Goal: Communication & Community: Participate in discussion

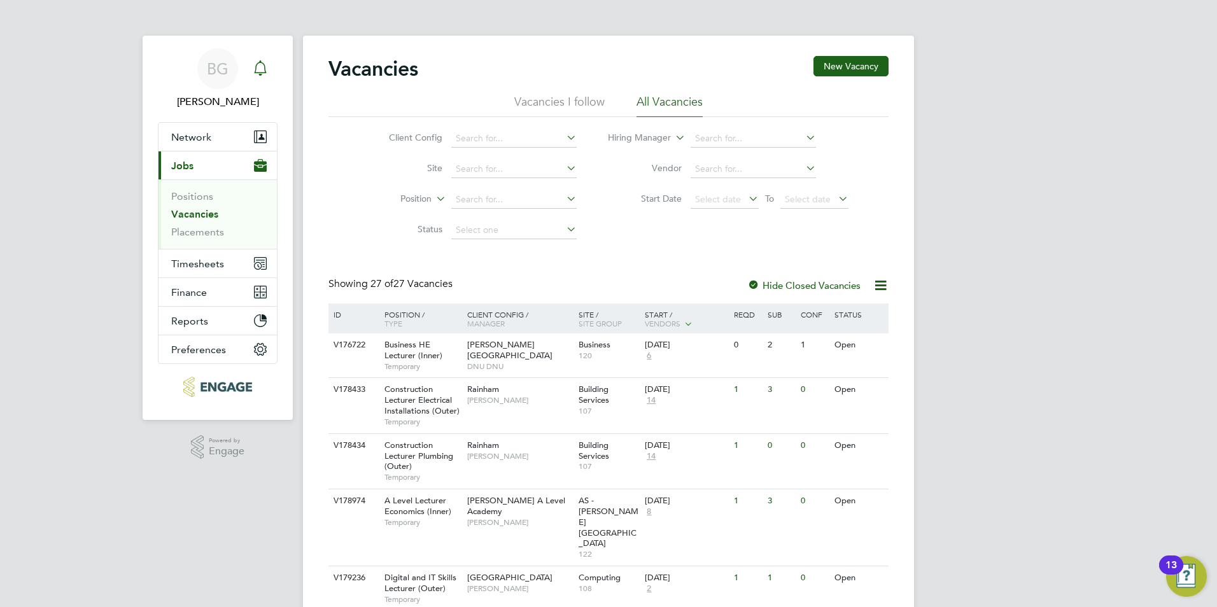
click at [269, 78] on div "Main navigation" at bounding box center [260, 68] width 25 height 25
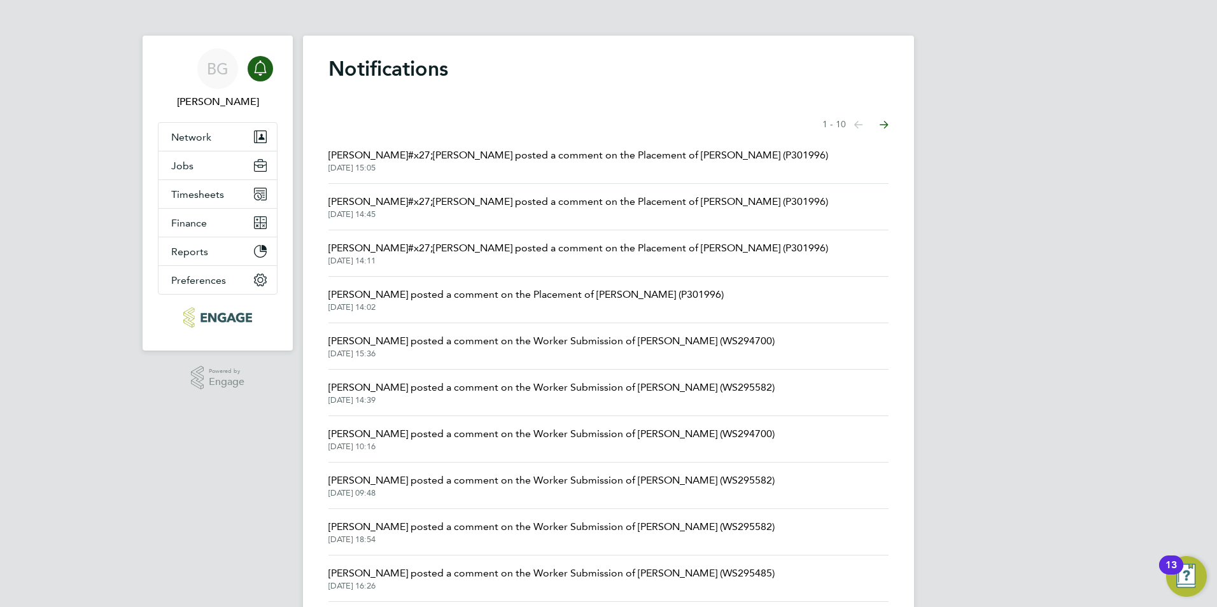
click at [558, 150] on span "Francesca O&#x27;Riordan posted a comment on the Placement of Ronak (P301996)" at bounding box center [578, 155] width 500 height 15
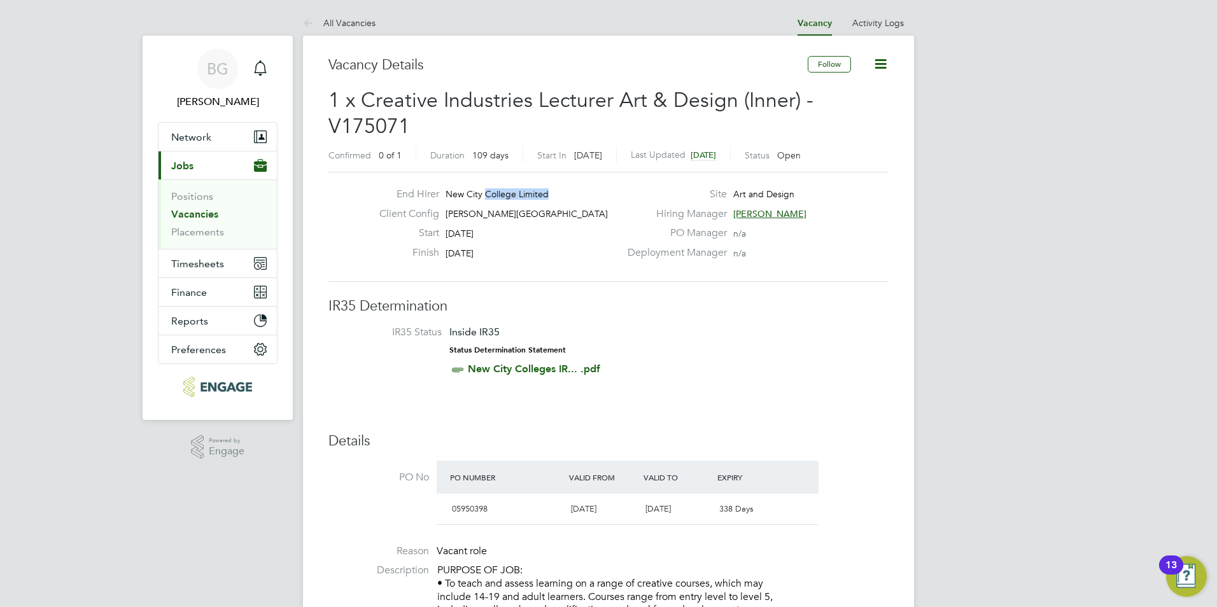
drag, startPoint x: 559, startPoint y: 195, endPoint x: 484, endPoint y: 196, distance: 75.1
click at [484, 196] on div "End Hirer New City College Limited" at bounding box center [494, 198] width 251 height 20
drag, startPoint x: 484, startPoint y: 196, endPoint x: 581, endPoint y: 332, distance: 167.1
click at [581, 312] on h3 "IR35 Determination" at bounding box center [608, 306] width 560 height 18
click at [537, 128] on h2 "1 x Creative Industries Lecturer Art & Design (Inner) - V175071 Confirmed 0 of …" at bounding box center [608, 127] width 560 height 80
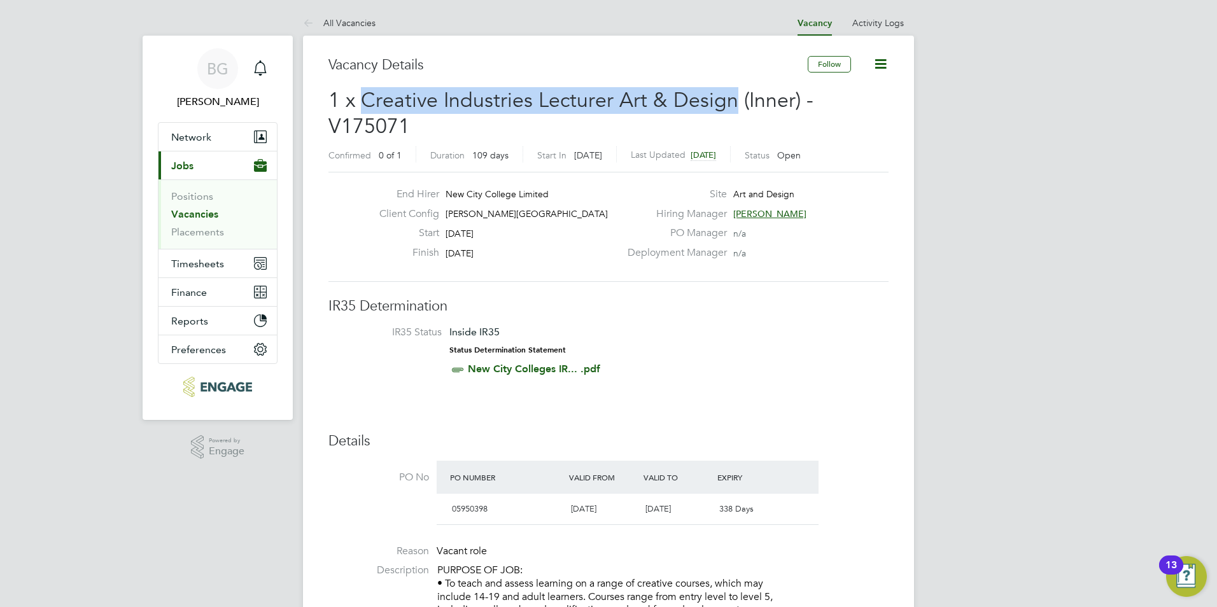
drag, startPoint x: 729, startPoint y: 95, endPoint x: 367, endPoint y: 101, distance: 362.9
click at [367, 101] on span "1 x Creative Industries Lecturer Art & Design (Inner) - V175071" at bounding box center [570, 114] width 485 height 52
drag, startPoint x: 367, startPoint y: 101, endPoint x: 378, endPoint y: 98, distance: 11.9
copy span "Creative Industries Lecturer Art & Design"
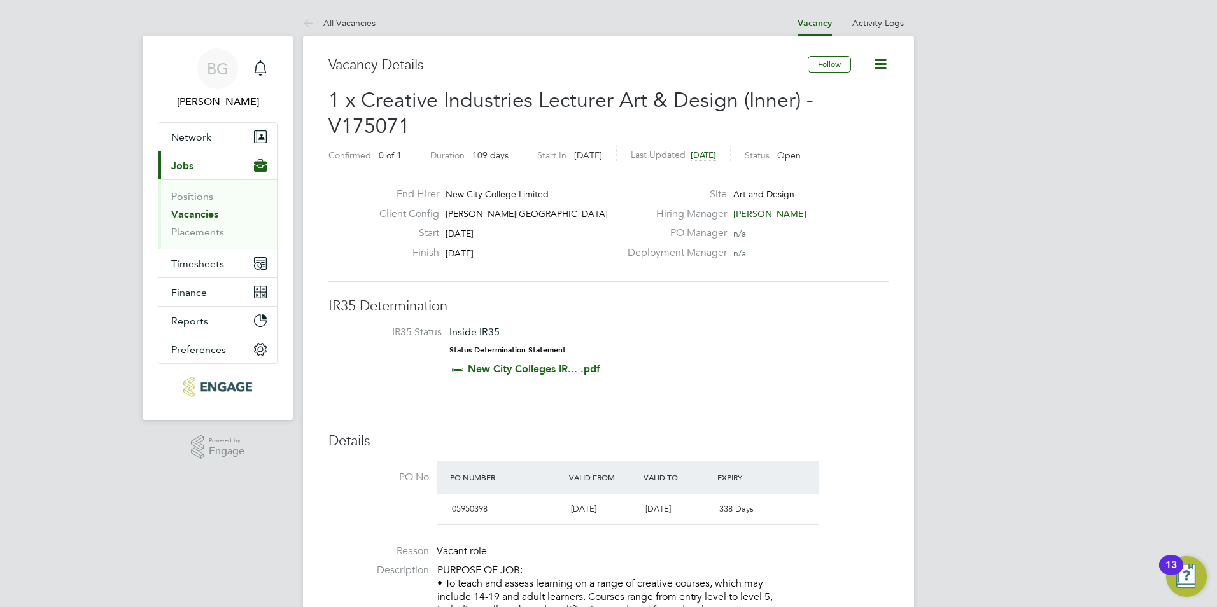
drag, startPoint x: 504, startPoint y: 235, endPoint x: 493, endPoint y: 236, distance: 10.3
click at [504, 235] on div "Start 01 Sep 2025" at bounding box center [494, 237] width 251 height 20
drag, startPoint x: 446, startPoint y: 234, endPoint x: 509, endPoint y: 254, distance: 65.6
click at [509, 254] on div "End Hirer New City College Limited Client Config Hackney Campus Start 01 Sep 20…" at bounding box center [494, 227] width 251 height 78
copy div "01 Sep 2025 Finish 18 Dec 2025"
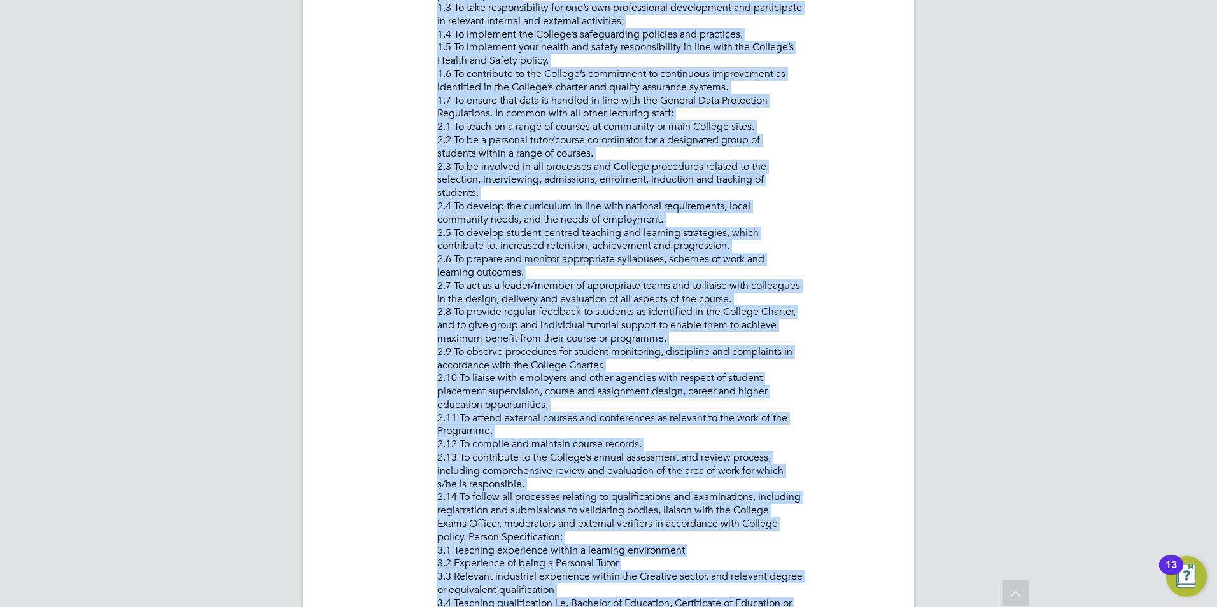
scroll to position [1292, 0]
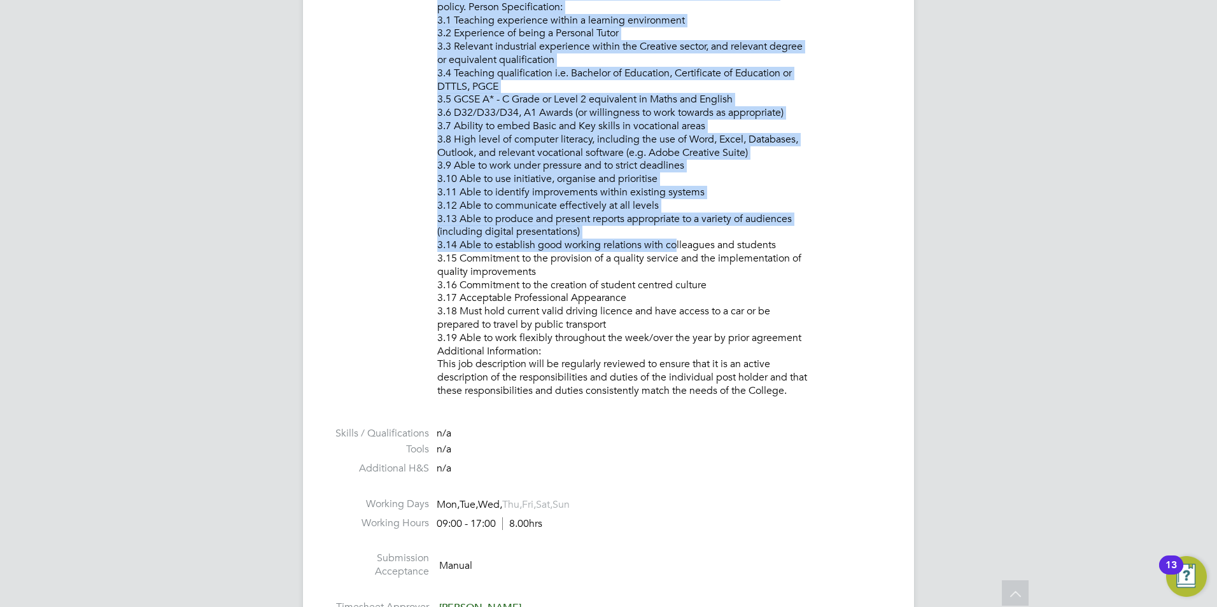
drag, startPoint x: 435, startPoint y: 316, endPoint x: 795, endPoint y: 397, distance: 368.6
drag, startPoint x: 795, startPoint y: 397, endPoint x: 742, endPoint y: 393, distance: 53.7
copy p "PURPOSE OF JOB: • To teach and assess learning on a range of creative courses, …"
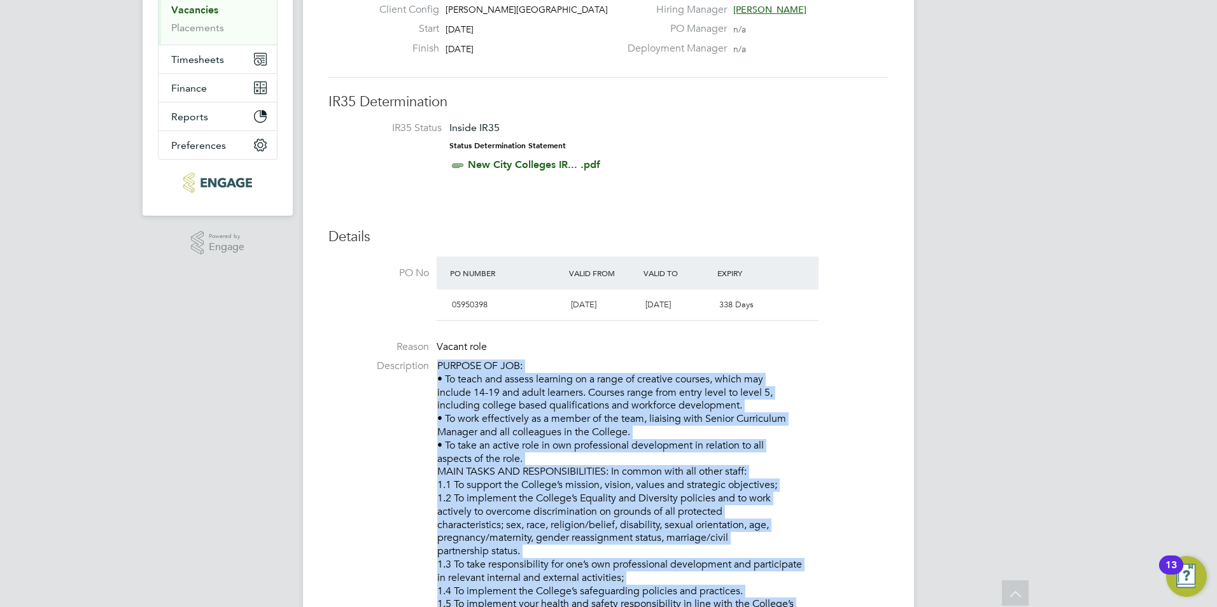
scroll to position [209, 0]
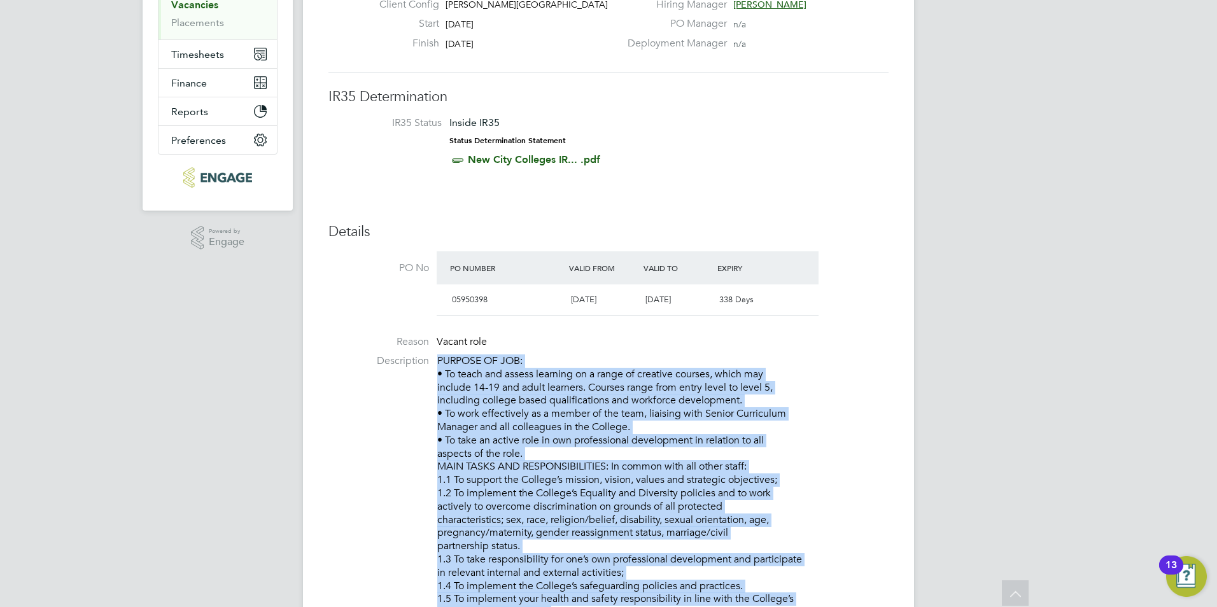
copy p "PURPOSE OF JOB: • To teach and assess learning on a range of creative courses, …"
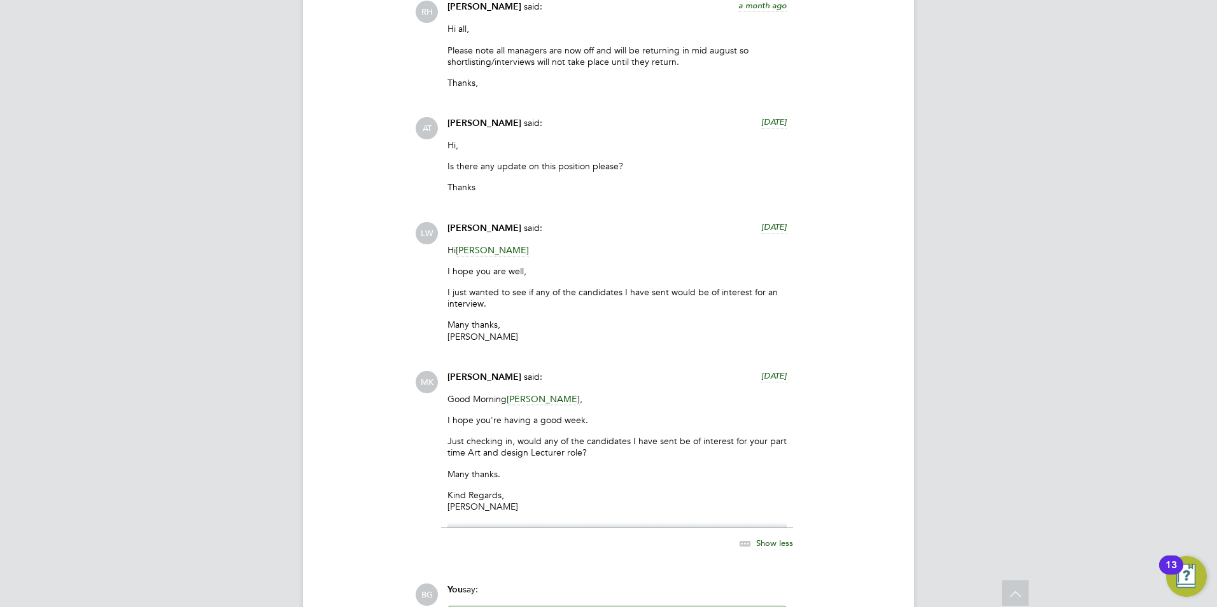
scroll to position [3134, 0]
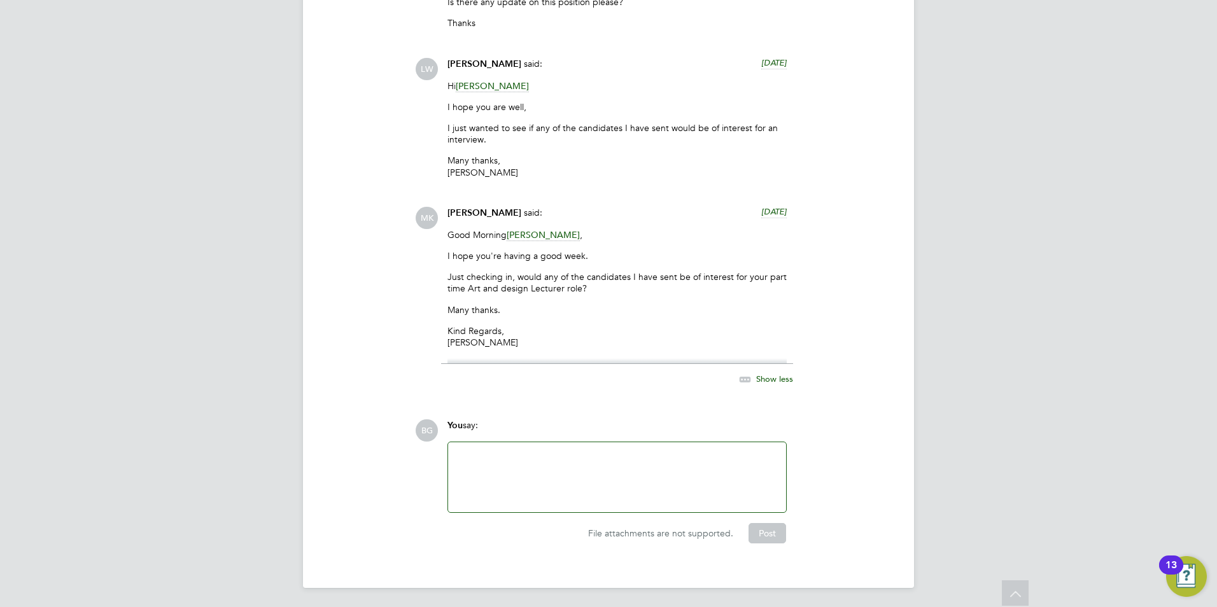
click at [502, 479] on div at bounding box center [617, 477] width 323 height 55
paste div
click at [757, 532] on button "Post" at bounding box center [768, 533] width 38 height 20
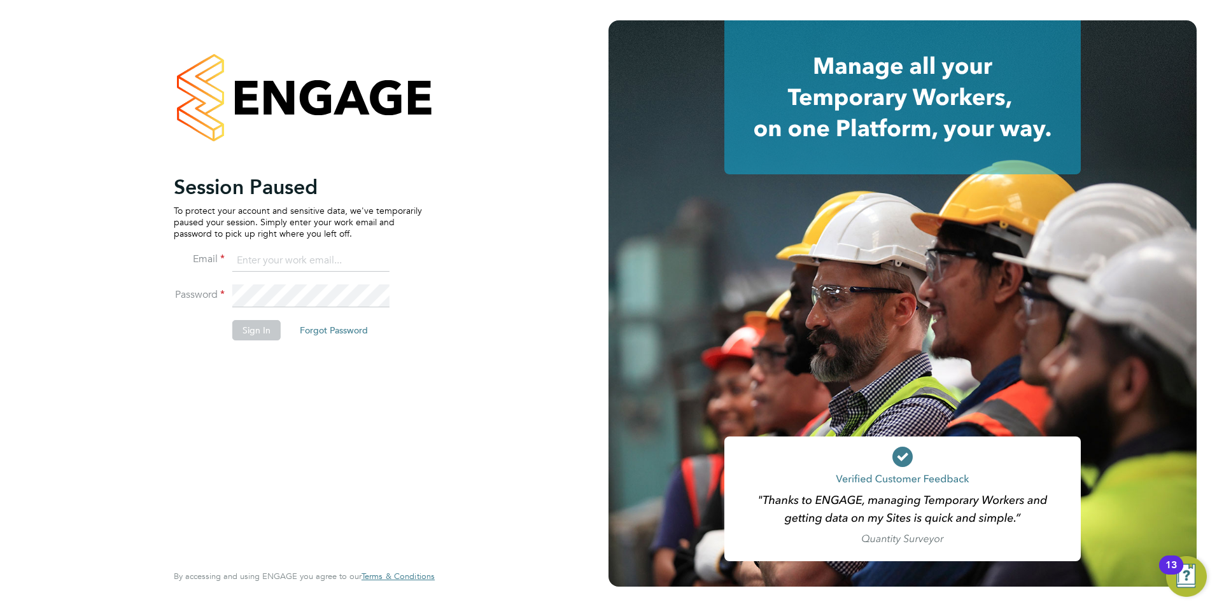
type input "becky@carbonrecruitment.co.uk"
click at [248, 327] on button "Sign In" at bounding box center [256, 330] width 48 height 20
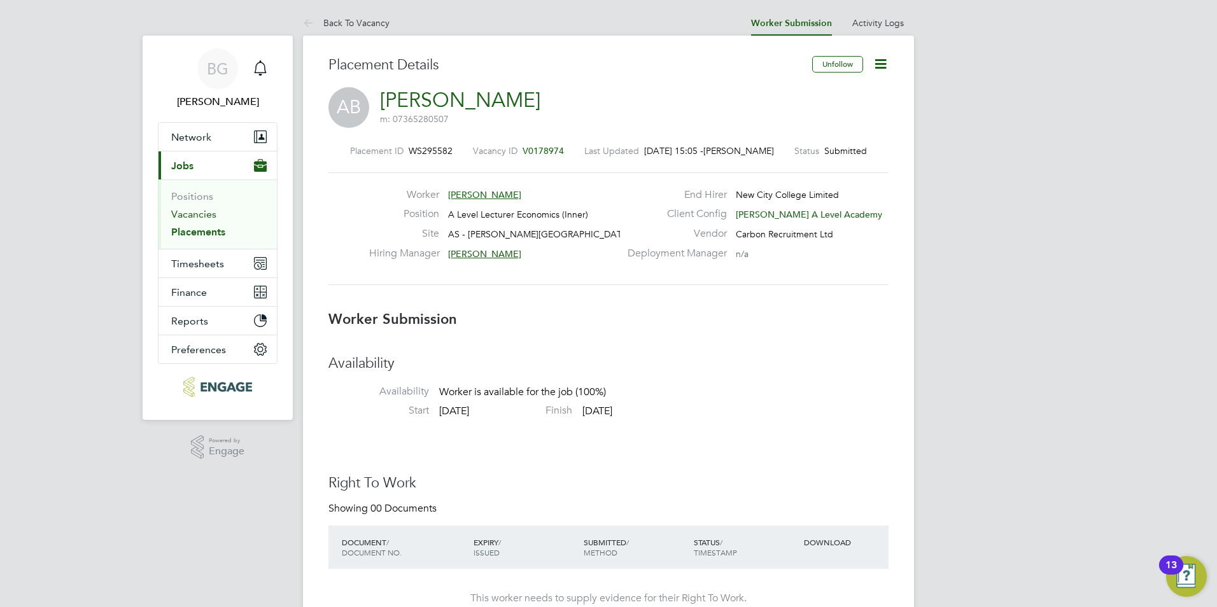
click at [206, 214] on link "Vacancies" at bounding box center [193, 214] width 45 height 12
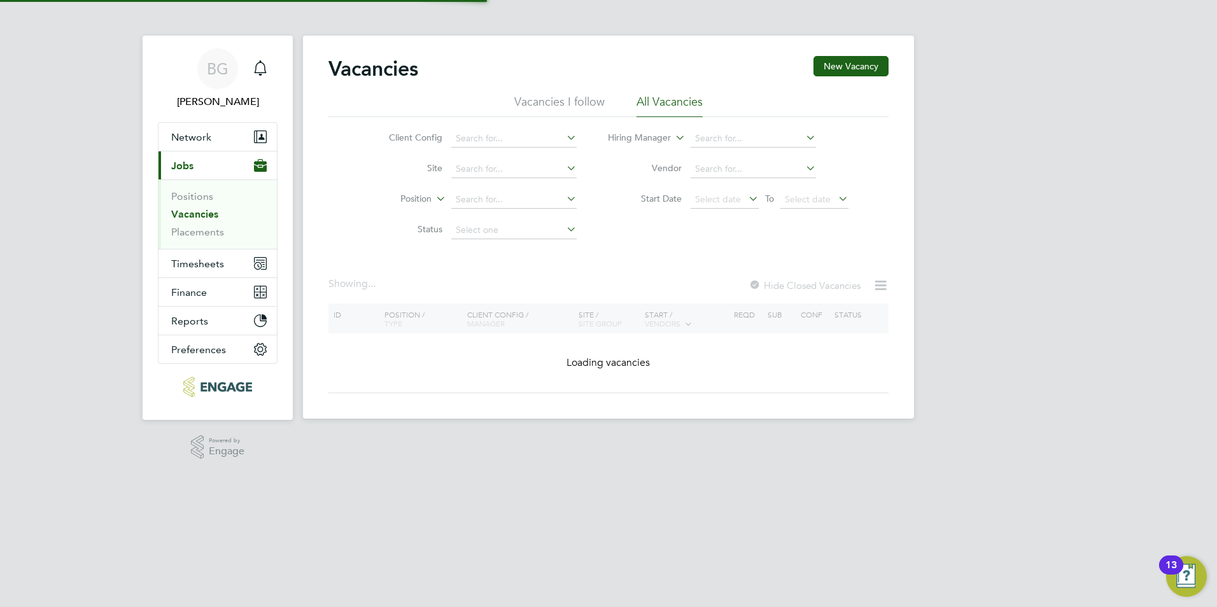
click at [206, 214] on link "Vacancies" at bounding box center [194, 214] width 47 height 12
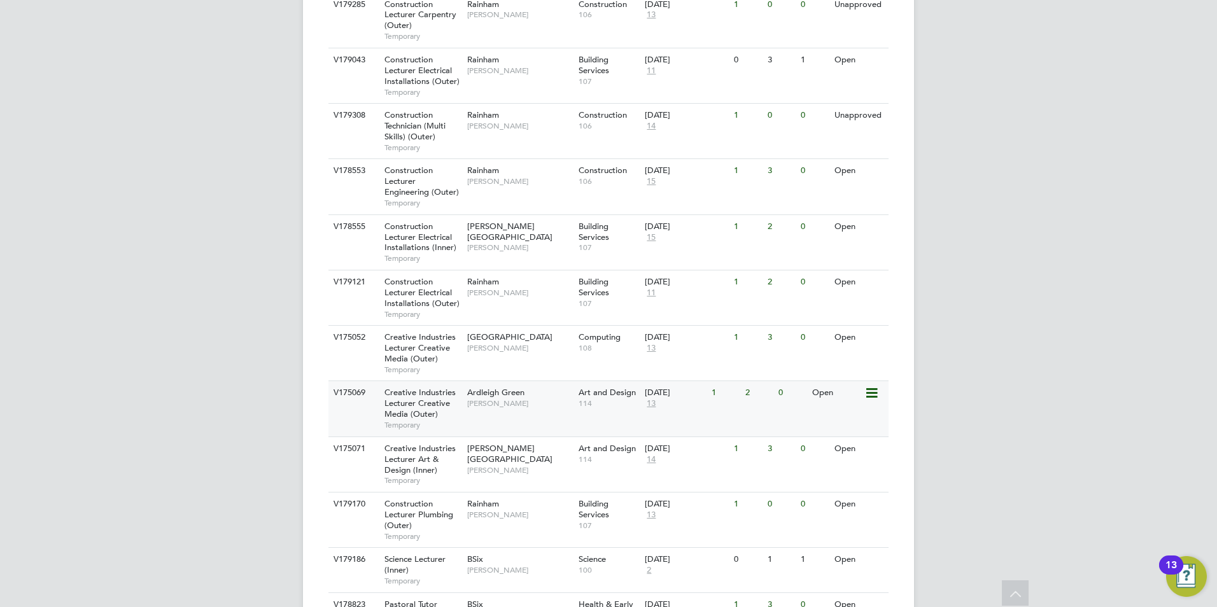
scroll to position [682, 0]
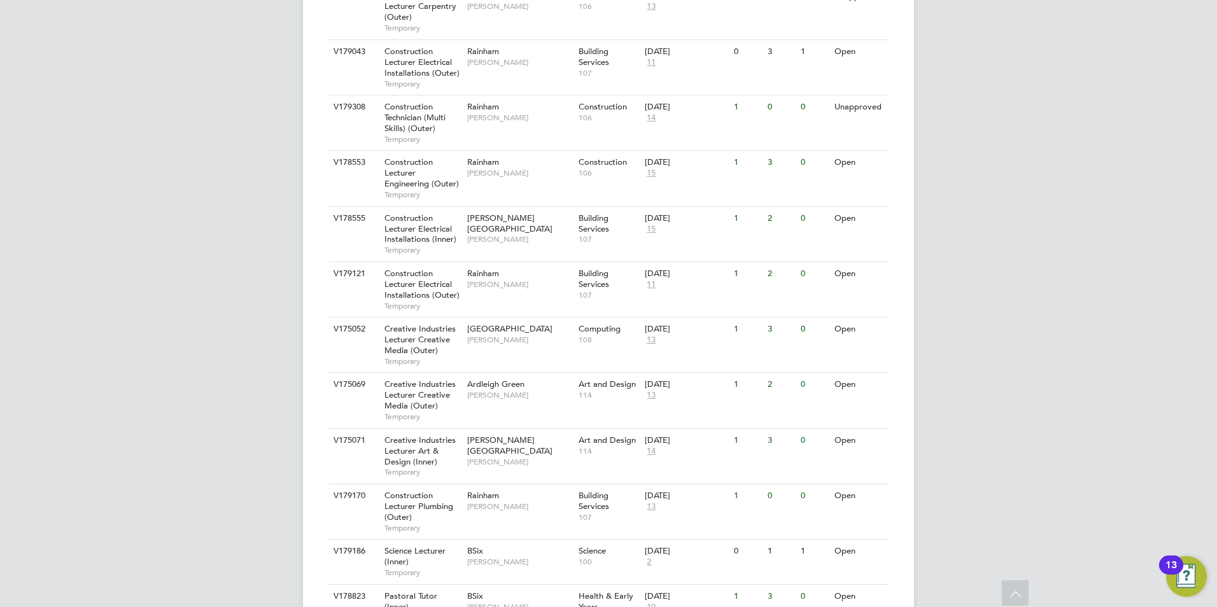
drag, startPoint x: 820, startPoint y: 297, endPoint x: 980, endPoint y: 253, distance: 165.7
click at [985, 250] on div "BG Becky Green Notifications Applications: Network Team Members Businesses Site…" at bounding box center [608, 209] width 1217 height 1782
click at [439, 318] on div "Creative Industries Lecturer Creative Media (Outer) Temporary" at bounding box center [419, 345] width 89 height 55
click at [523, 390] on span "[PERSON_NAME]" at bounding box center [519, 395] width 105 height 10
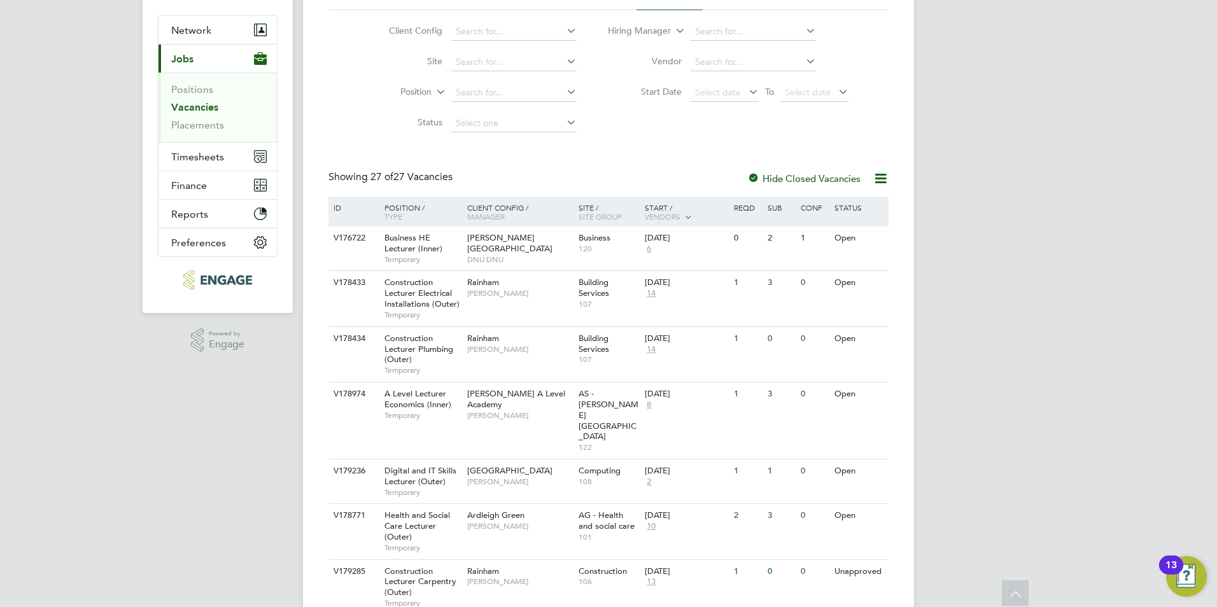
scroll to position [0, 0]
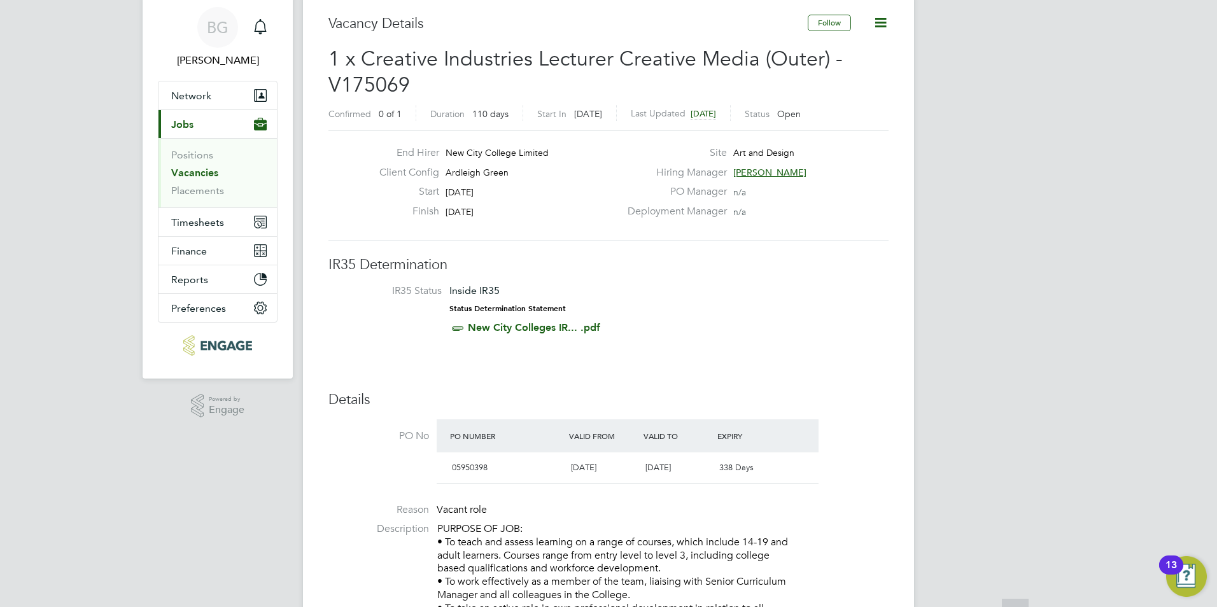
scroll to position [64, 0]
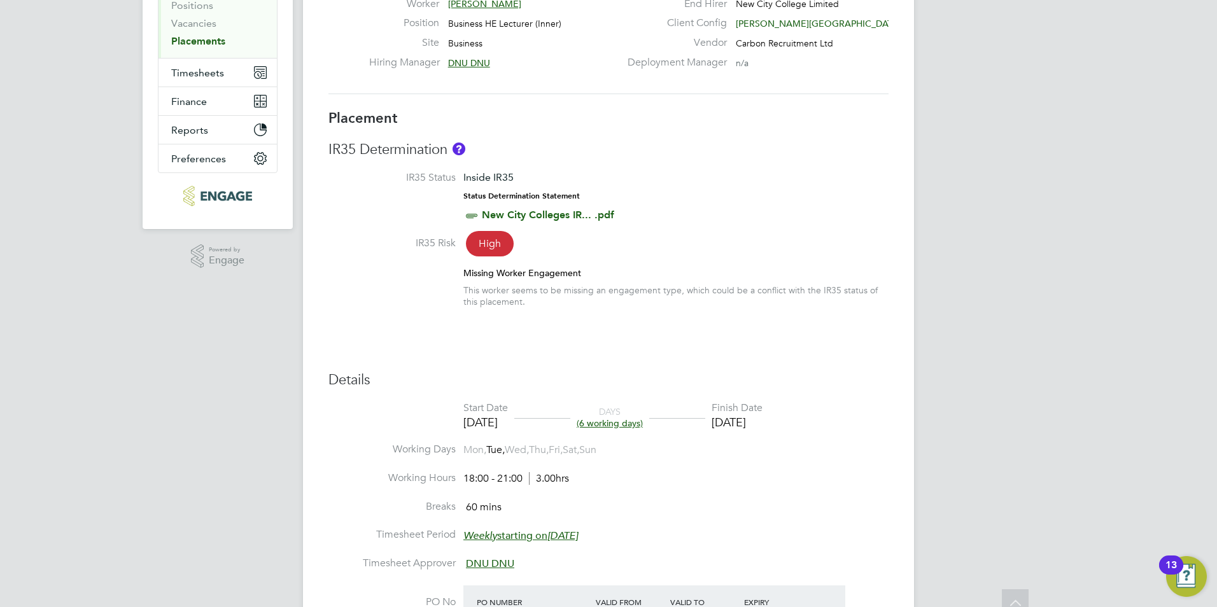
scroll to position [109, 0]
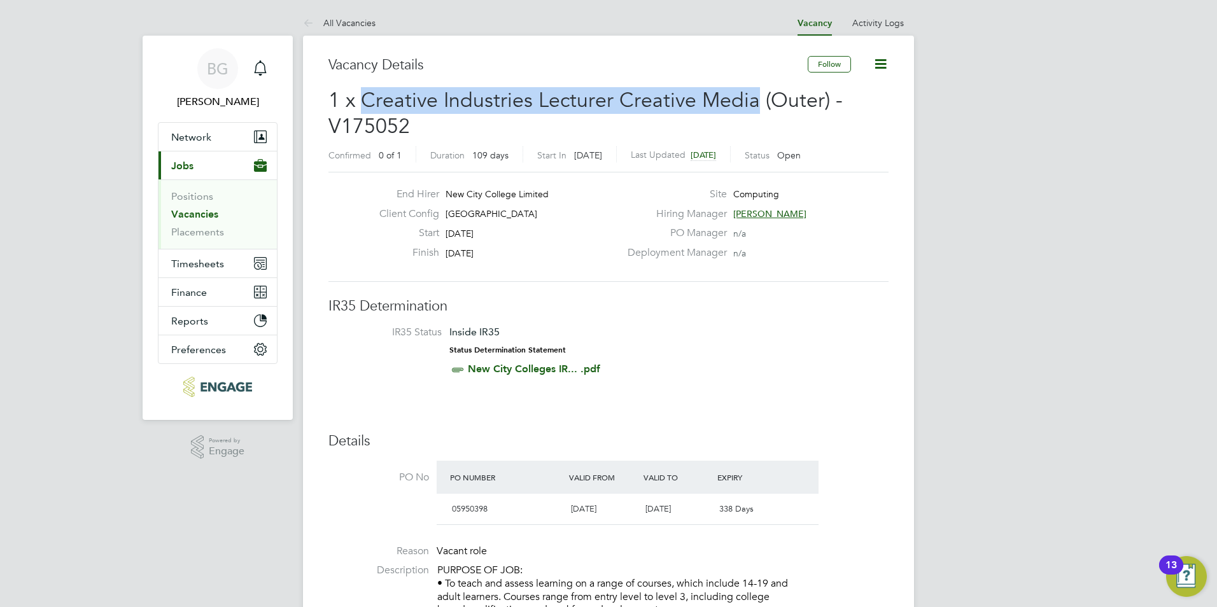
drag, startPoint x: 359, startPoint y: 95, endPoint x: 756, endPoint y: 92, distance: 396.6
click at [756, 92] on span "1 x Creative Industries Lecturer Creative Media (Outer) - V175052" at bounding box center [585, 114] width 514 height 52
drag, startPoint x: 756, startPoint y: 92, endPoint x: 709, endPoint y: 95, distance: 46.6
copy span "Creative Industries Lecturer Creative Media"
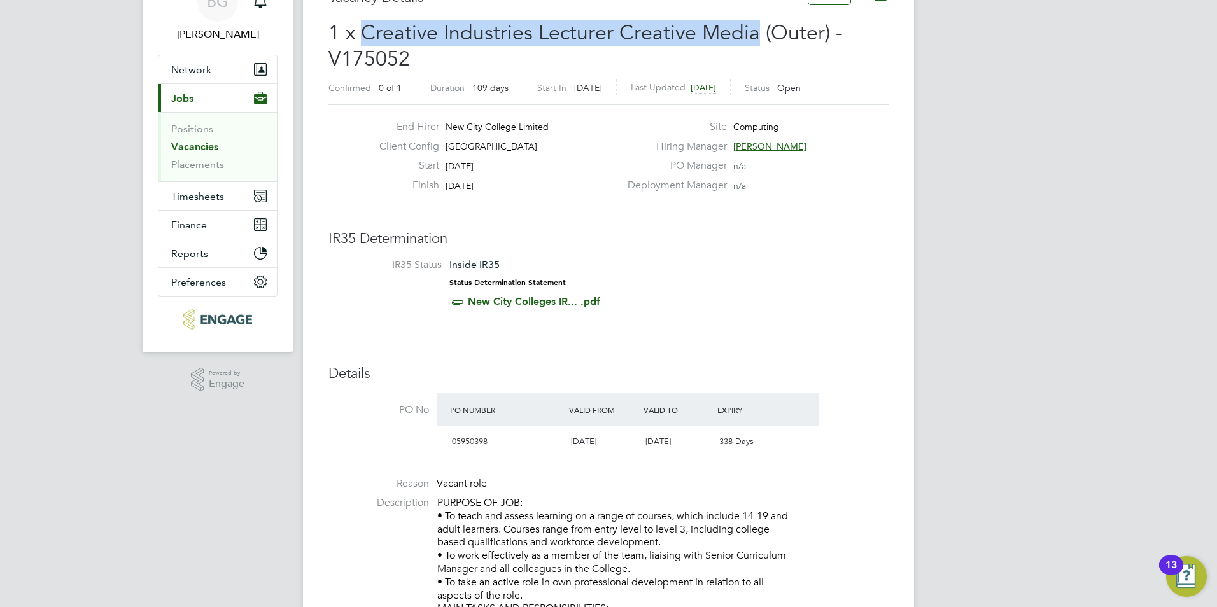
scroll to position [127, 0]
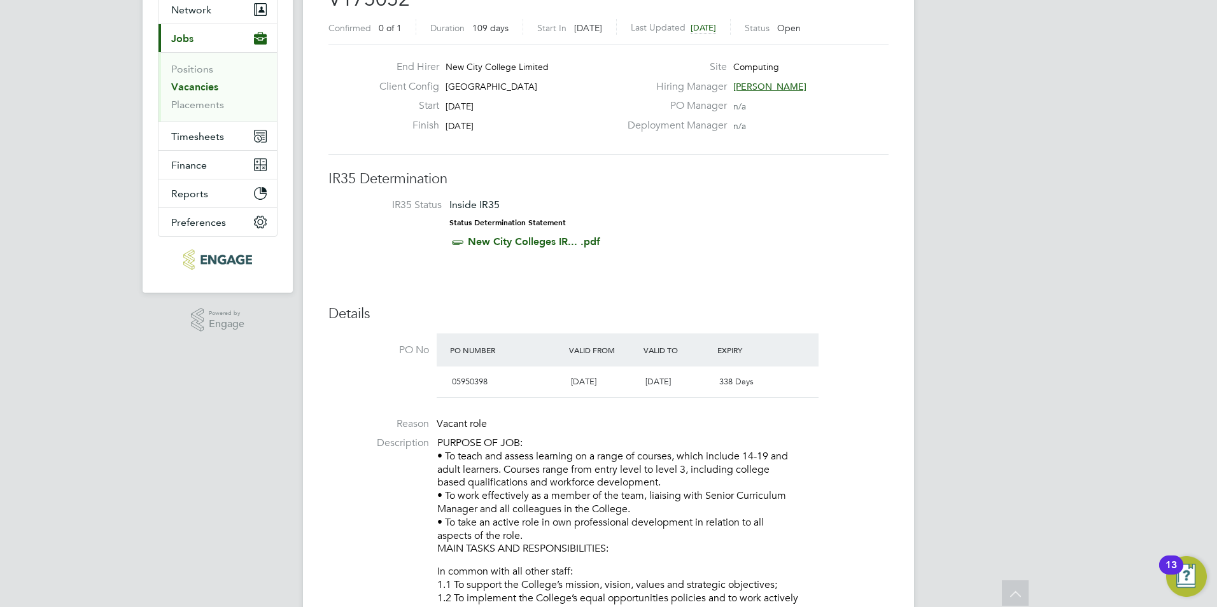
drag, startPoint x: 412, startPoint y: 100, endPoint x: 472, endPoint y: 113, distance: 61.3
click at [472, 113] on div "Start 01 Sep 2025" at bounding box center [494, 109] width 251 height 20
drag, startPoint x: 447, startPoint y: 104, endPoint x: 498, endPoint y: 125, distance: 55.1
click at [498, 125] on div "End Hirer New City College Limited Client Config Havering Sixth Form Campus Sta…" at bounding box center [494, 99] width 251 height 78
copy div "01 Sep 2025 Finish 18 Dec 2025"
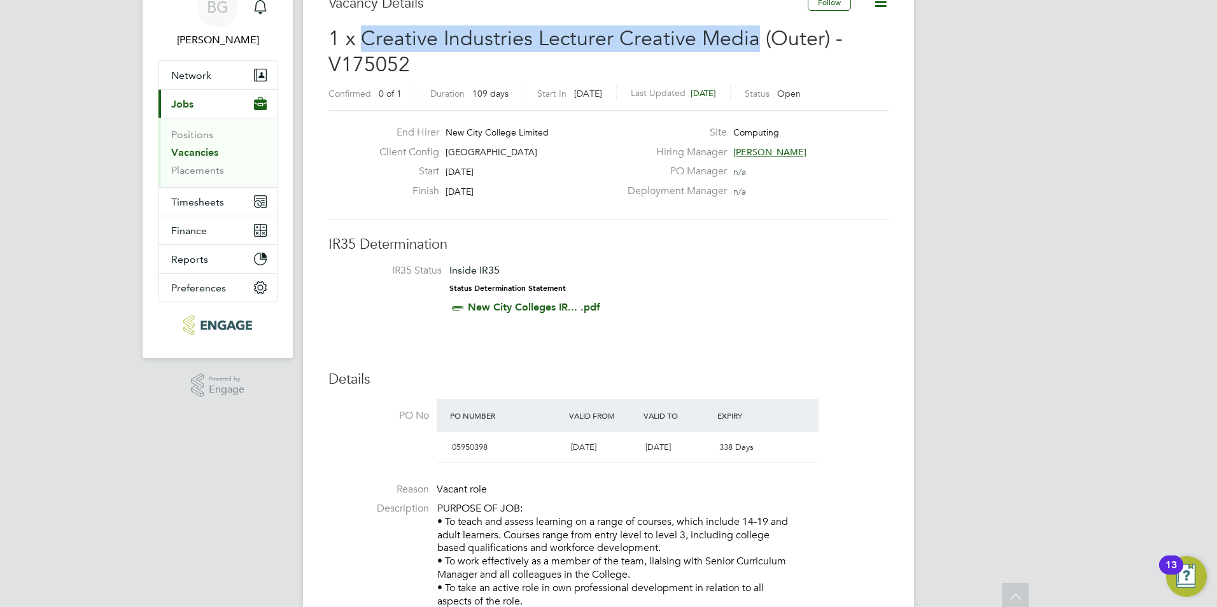
scroll to position [0, 0]
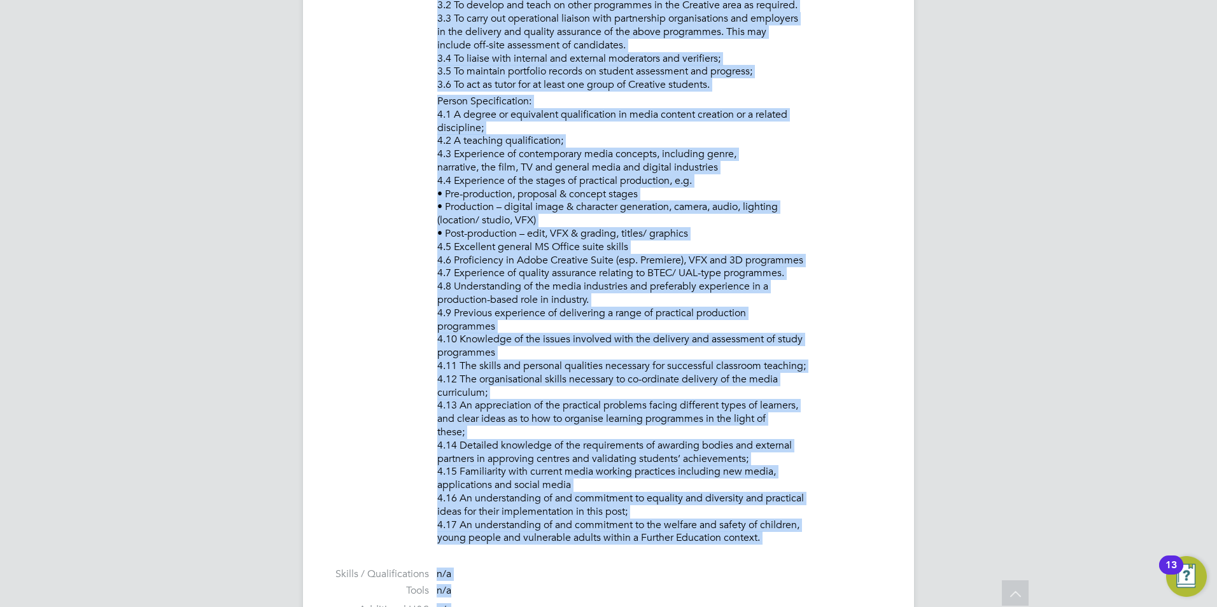
scroll to position [1362, 0]
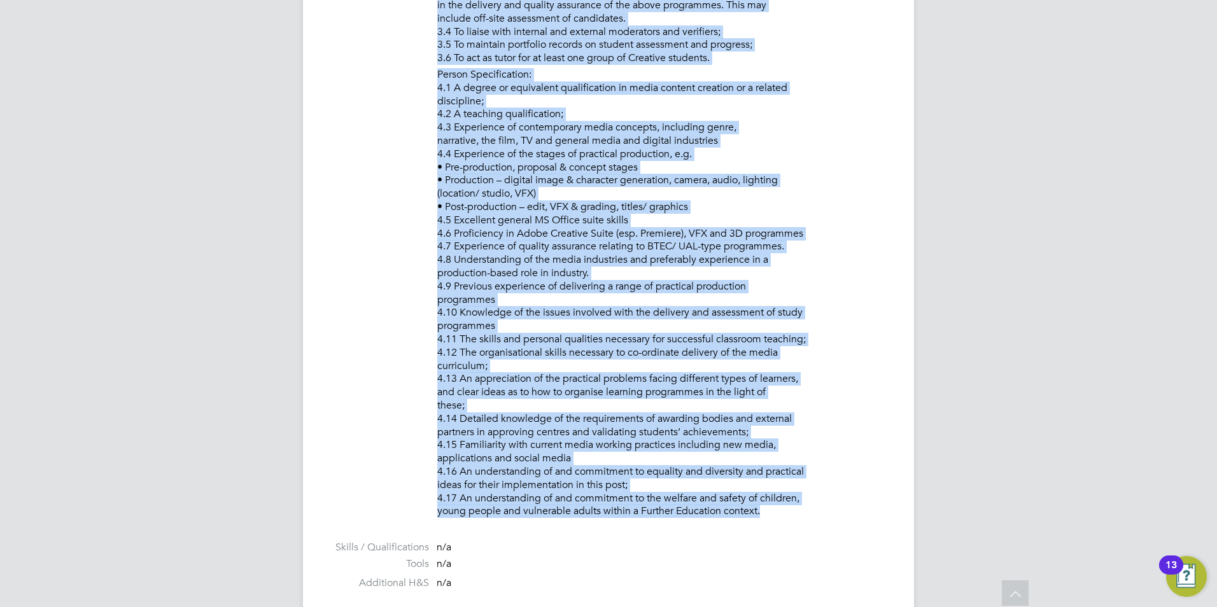
drag, startPoint x: 437, startPoint y: 122, endPoint x: 714, endPoint y: 528, distance: 490.6
copy div "PURPOSE OF JOB: • To teach and assess learning on a range of courses, which inc…"
click at [589, 484] on li "Person Specification: 4.1 A degree or equivalent qualification in media content…" at bounding box center [662, 294] width 451 height 453
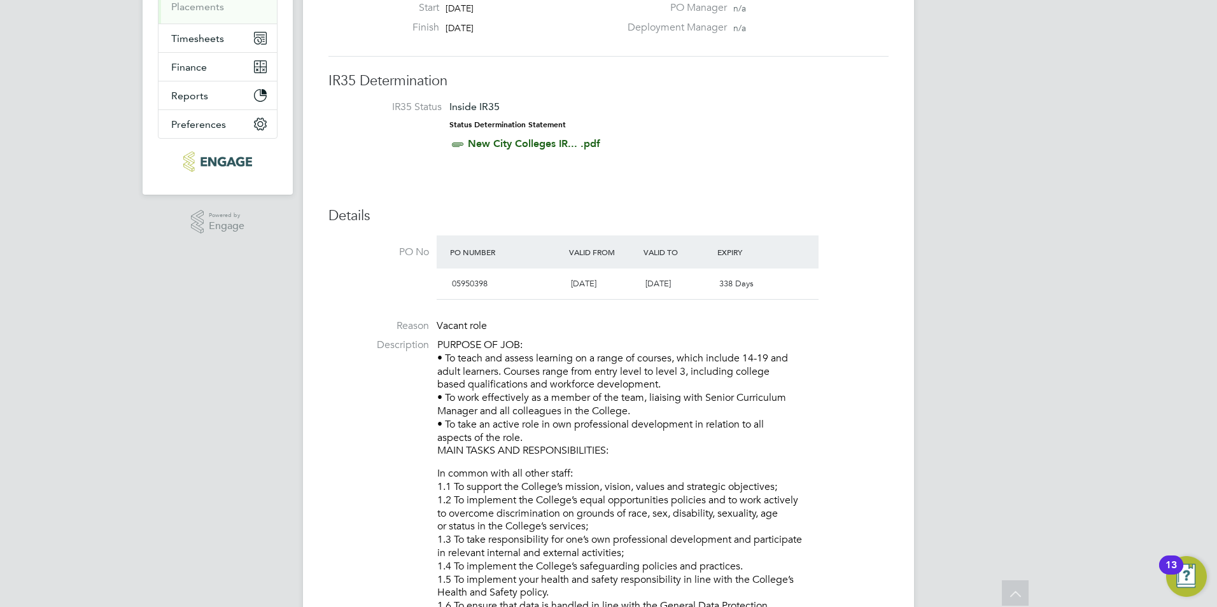
scroll to position [0, 0]
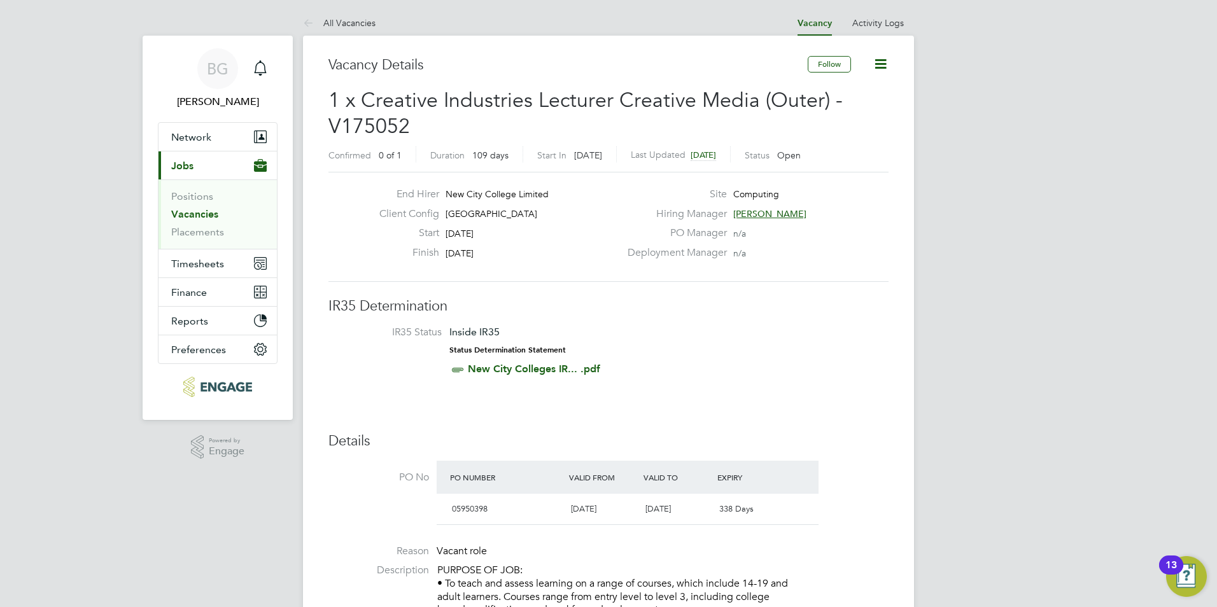
click at [884, 69] on icon at bounding box center [881, 64] width 16 height 16
drag, startPoint x: 943, startPoint y: 99, endPoint x: 938, endPoint y: 106, distance: 8.8
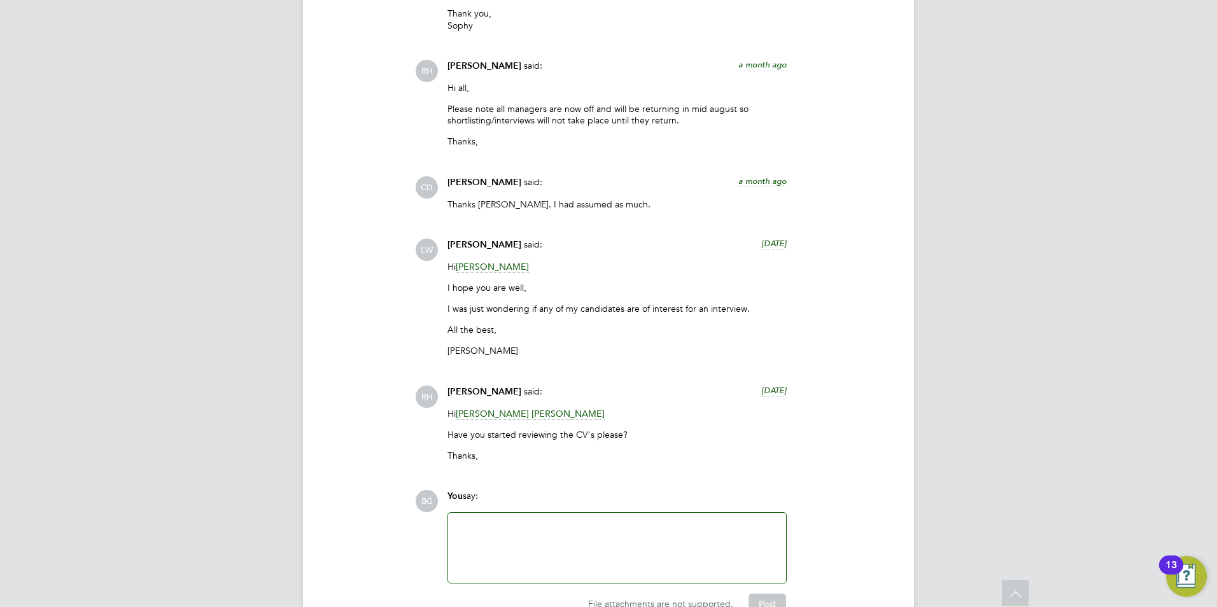
scroll to position [3110, 0]
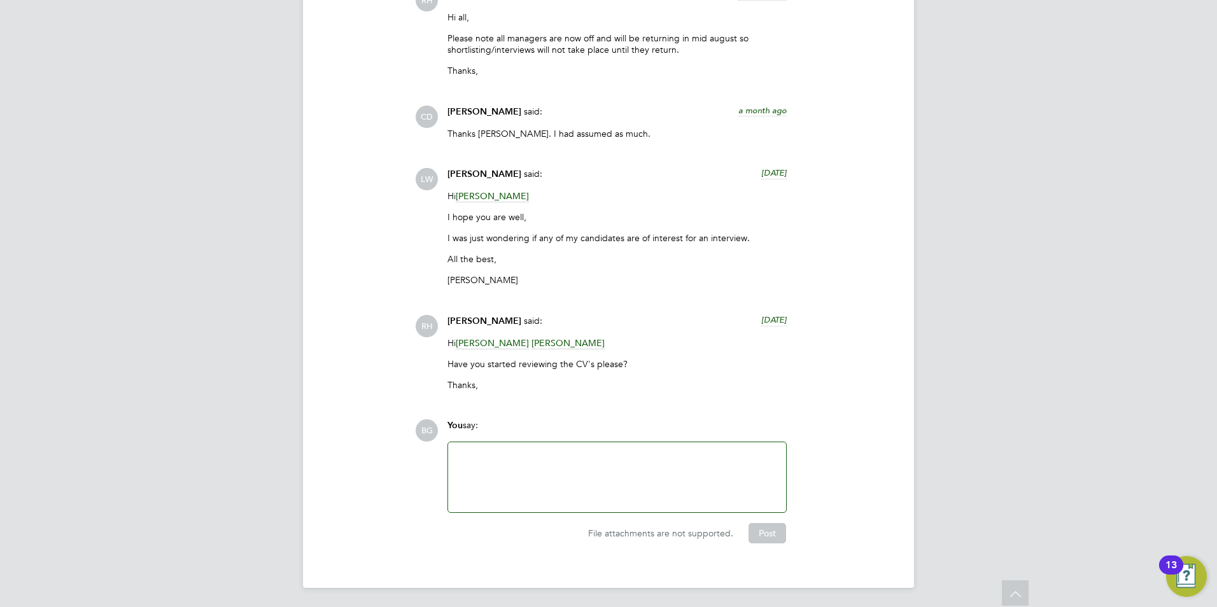
click at [514, 447] on div at bounding box center [617, 477] width 338 height 70
click at [521, 450] on div at bounding box center [617, 477] width 323 height 55
drag, startPoint x: 555, startPoint y: 460, endPoint x: 439, endPoint y: 454, distance: 116.0
click at [437, 468] on div "BG You say: JH Attachments are not supported File attachments are not supported…" at bounding box center [652, 481] width 474 height 124
click at [780, 533] on button "Post" at bounding box center [768, 533] width 38 height 20
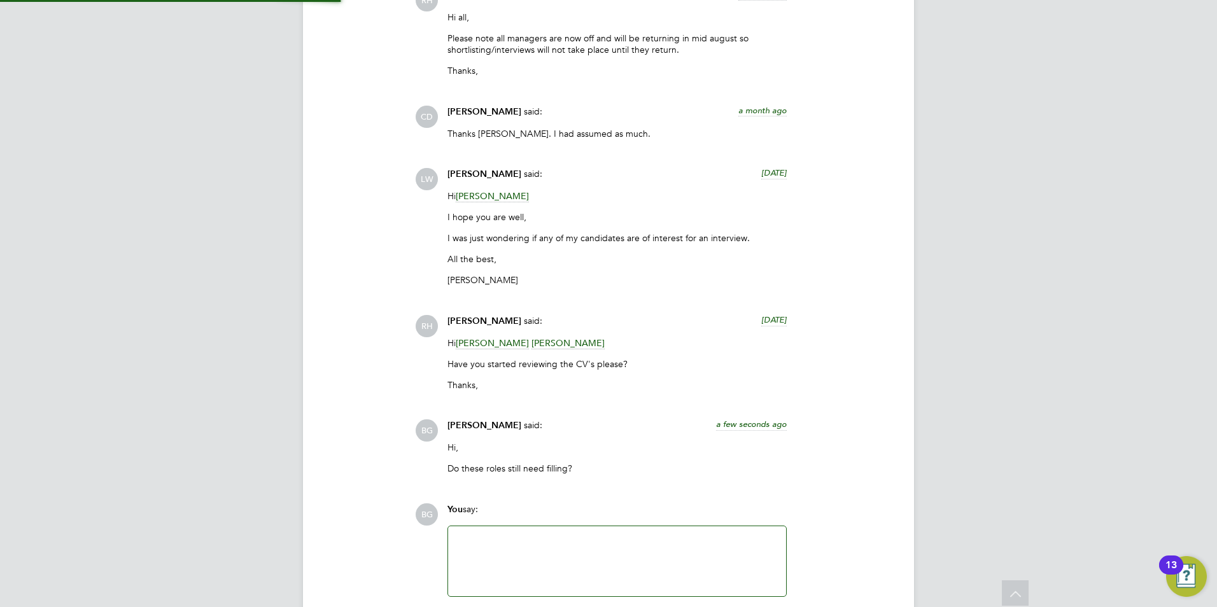
scroll to position [3194, 0]
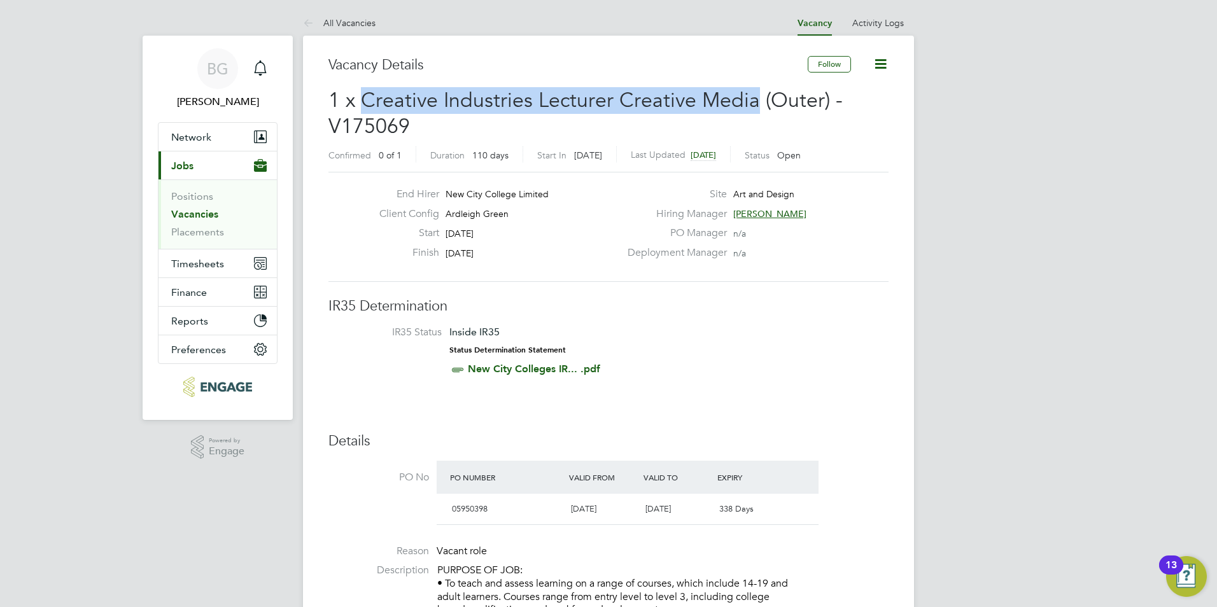
drag, startPoint x: 754, startPoint y: 99, endPoint x: 364, endPoint y: 95, distance: 390.2
click at [364, 95] on span "1 x Creative Industries Lecturer Creative Media (Outer) - V175069" at bounding box center [585, 114] width 514 height 52
copy span "Creative Industries Lecturer Creative Media"
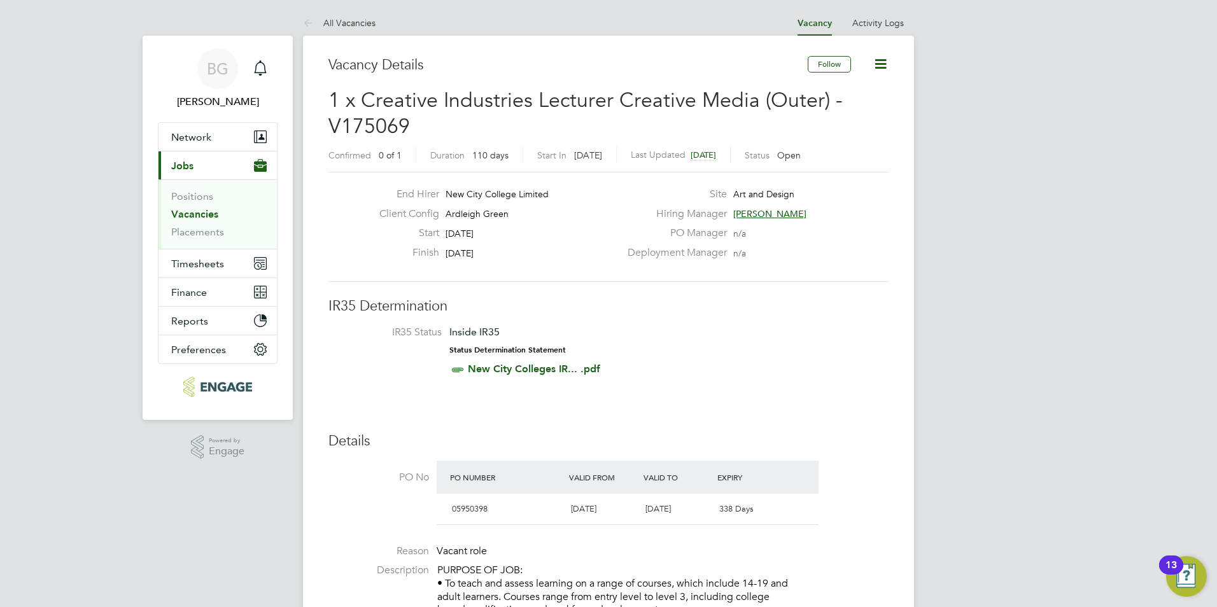
click at [559, 256] on div "Finish 19 Dec 2025" at bounding box center [494, 256] width 251 height 20
drag, startPoint x: 444, startPoint y: 231, endPoint x: 492, endPoint y: 265, distance: 58.5
click at [492, 265] on div "End Hirer New City College Limited Client Config Ardleigh Green Start 01 Sep 20…" at bounding box center [494, 227] width 251 height 78
copy div "01 Sep 2025 Finish 19 Dec 2025"
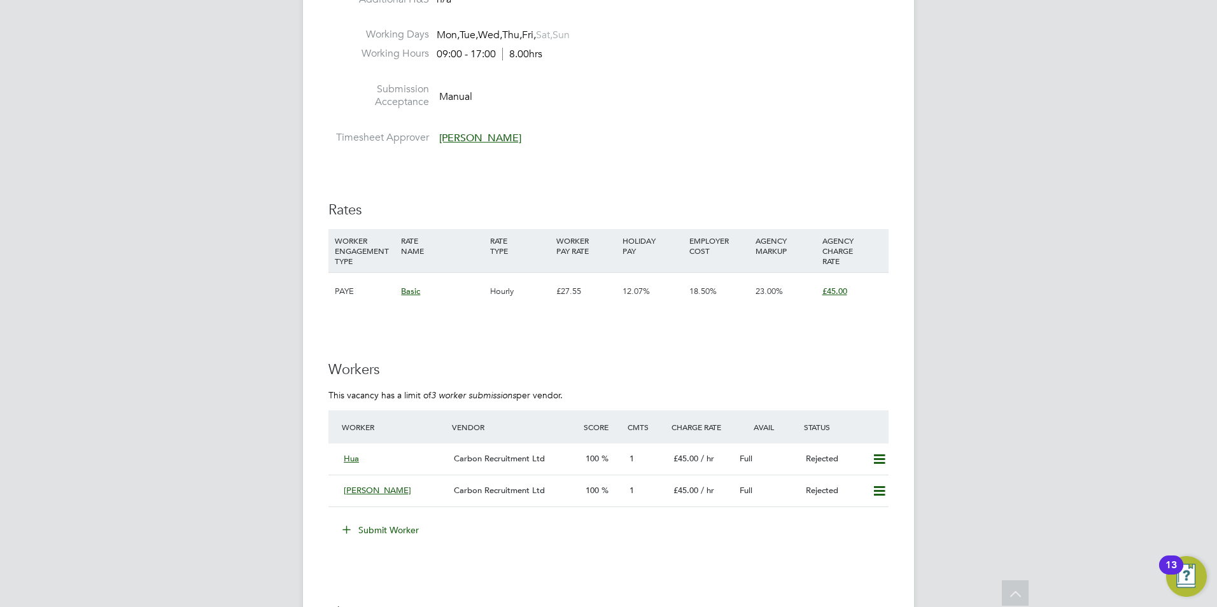
scroll to position [1750, 0]
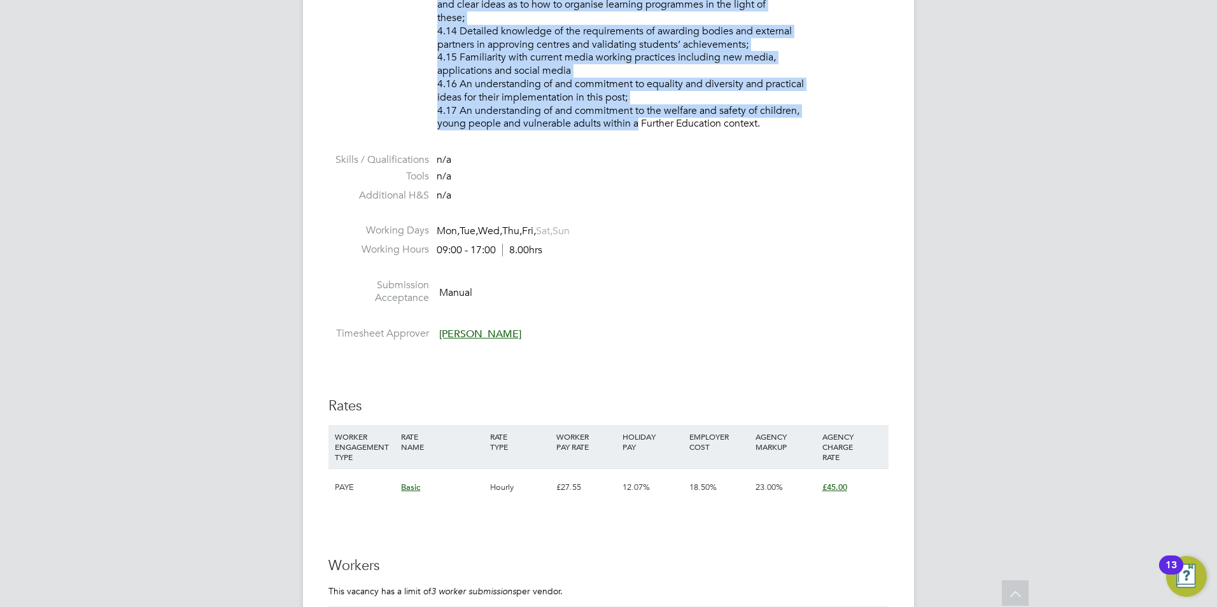
drag, startPoint x: 438, startPoint y: 314, endPoint x: 766, endPoint y: 129, distance: 376.5
drag, startPoint x: 766, startPoint y: 129, endPoint x: 745, endPoint y: 119, distance: 22.8
copy div "PURPOSE OF JOB: • To teach and assess learning on a range of courses, which inc…"
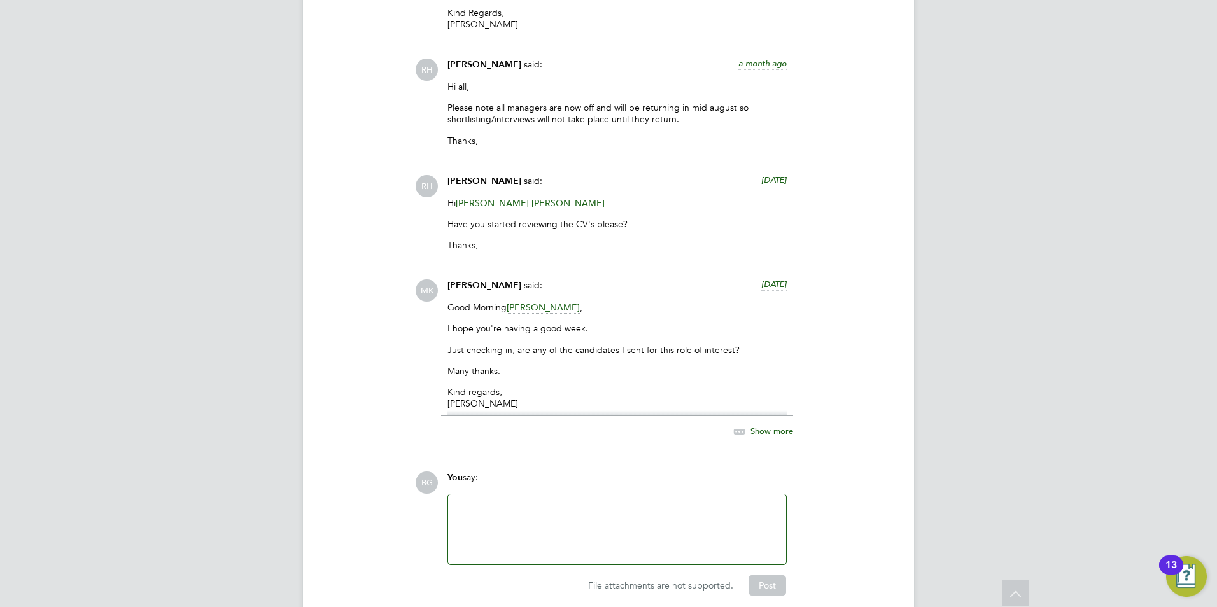
scroll to position [3023, 0]
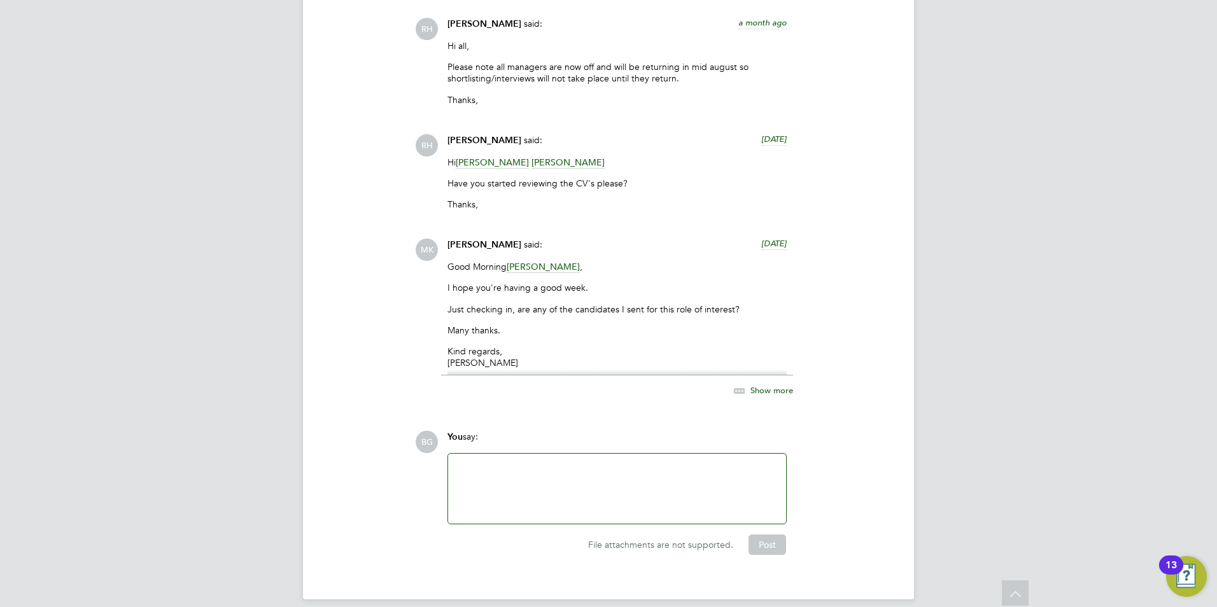
click at [511, 461] on div at bounding box center [617, 488] width 323 height 55
drag, startPoint x: 584, startPoint y: 479, endPoint x: 435, endPoint y: 453, distance: 150.6
click at [435, 453] on div "BG You say: Hi, Do these roles still need filling? Attachments are not supporte…" at bounding box center [652, 493] width 474 height 124
copy div "Hi, Do these roles still need filling?"
click at [765, 535] on button "Post" at bounding box center [768, 545] width 38 height 20
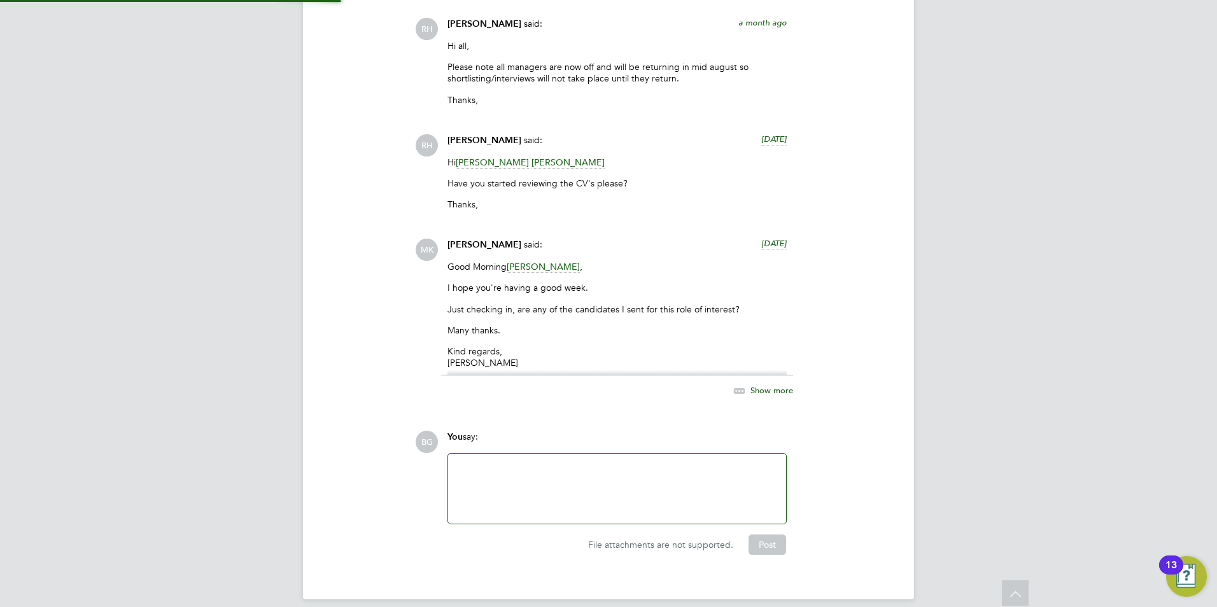
click at [676, 481] on div at bounding box center [617, 488] width 323 height 55
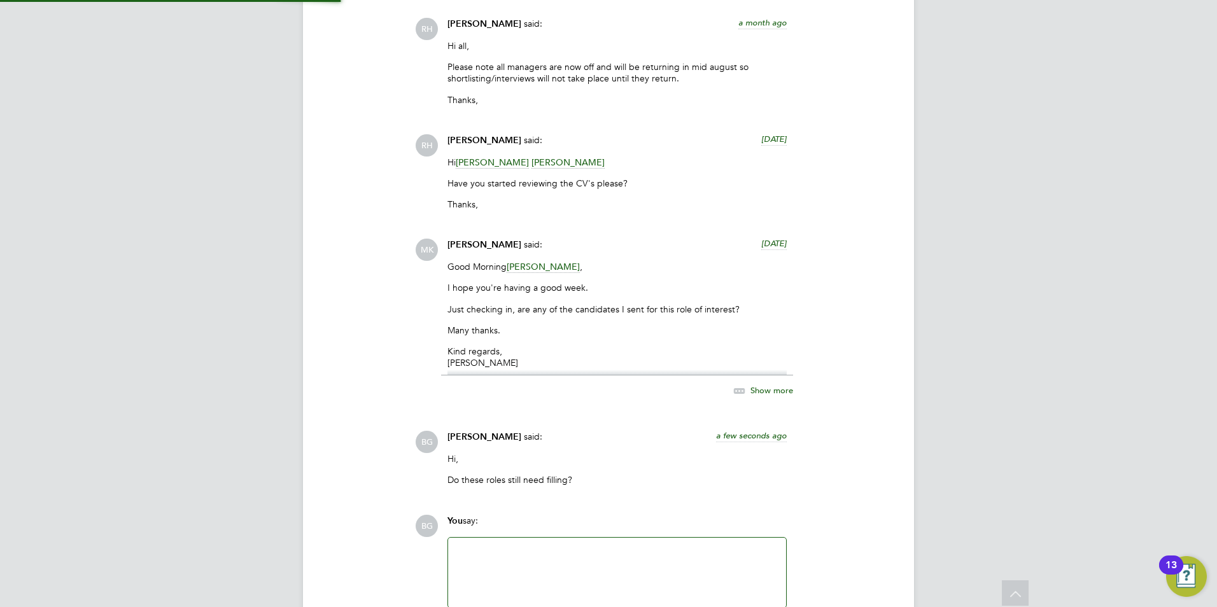
scroll to position [3106, 0]
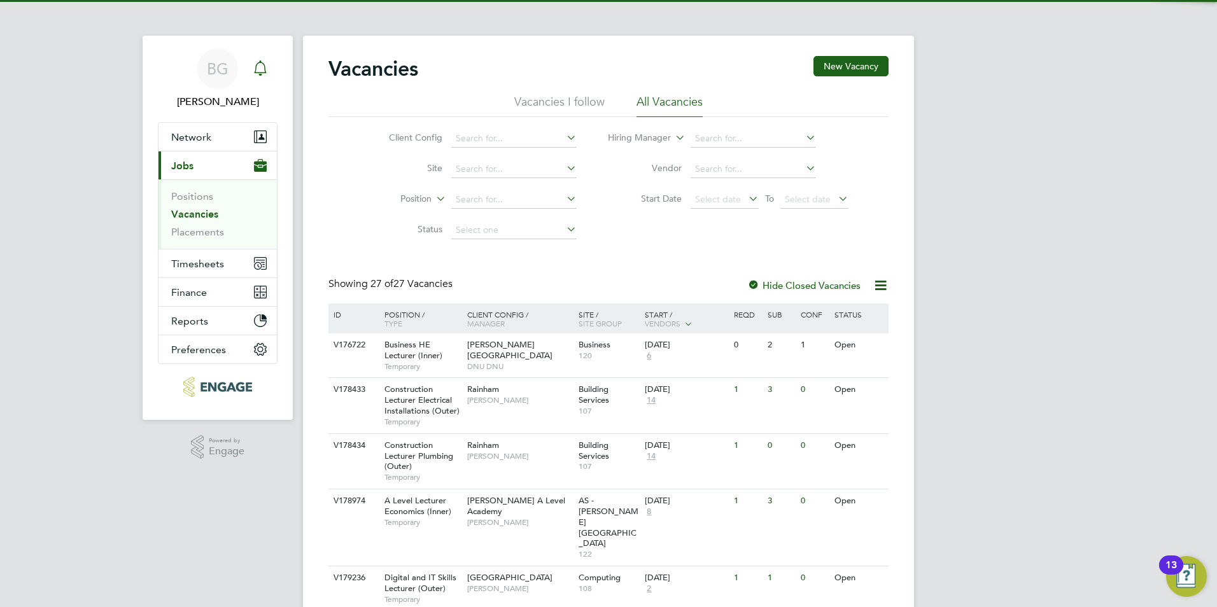
click at [258, 62] on icon "Main navigation" at bounding box center [260, 66] width 12 height 13
